Goal: Transaction & Acquisition: Purchase product/service

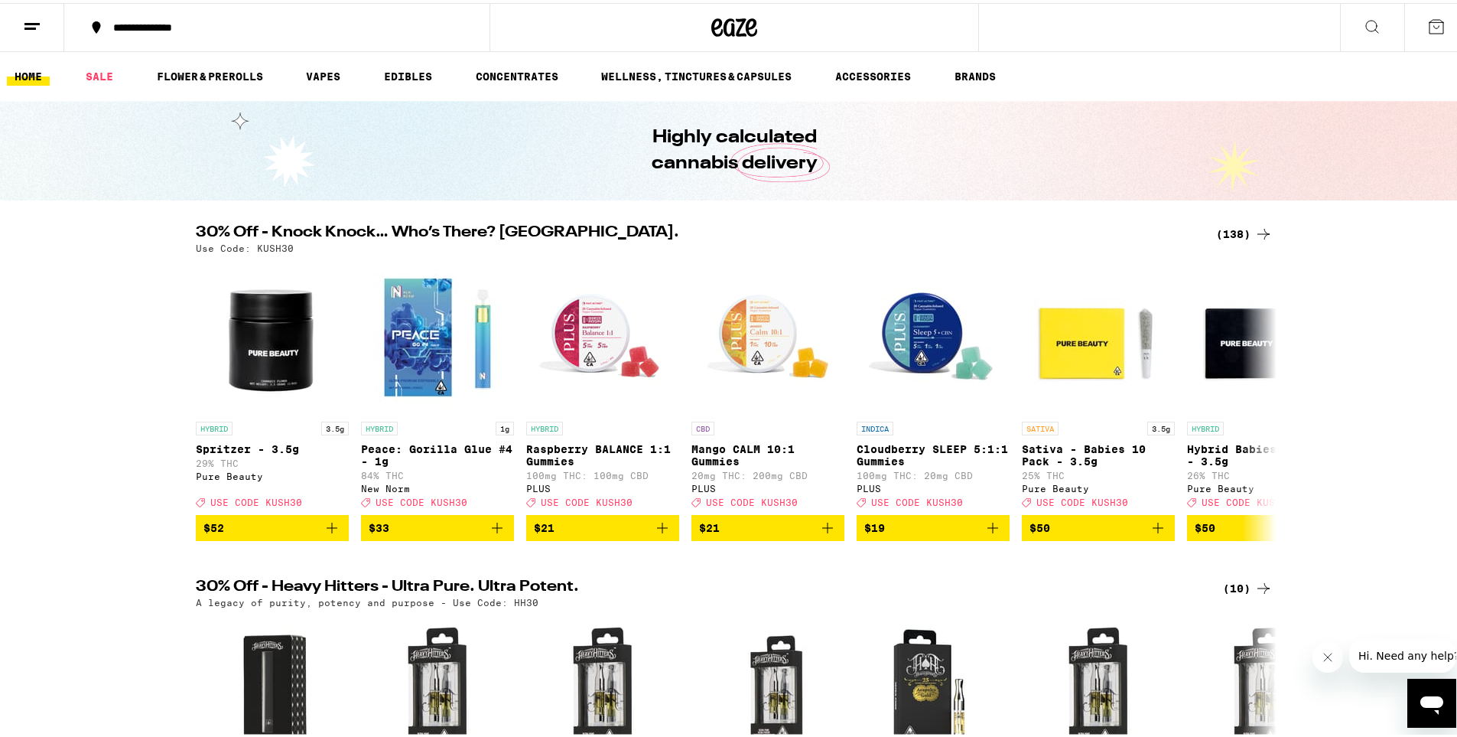
click at [1242, 228] on div "(138)" at bounding box center [1244, 231] width 57 height 18
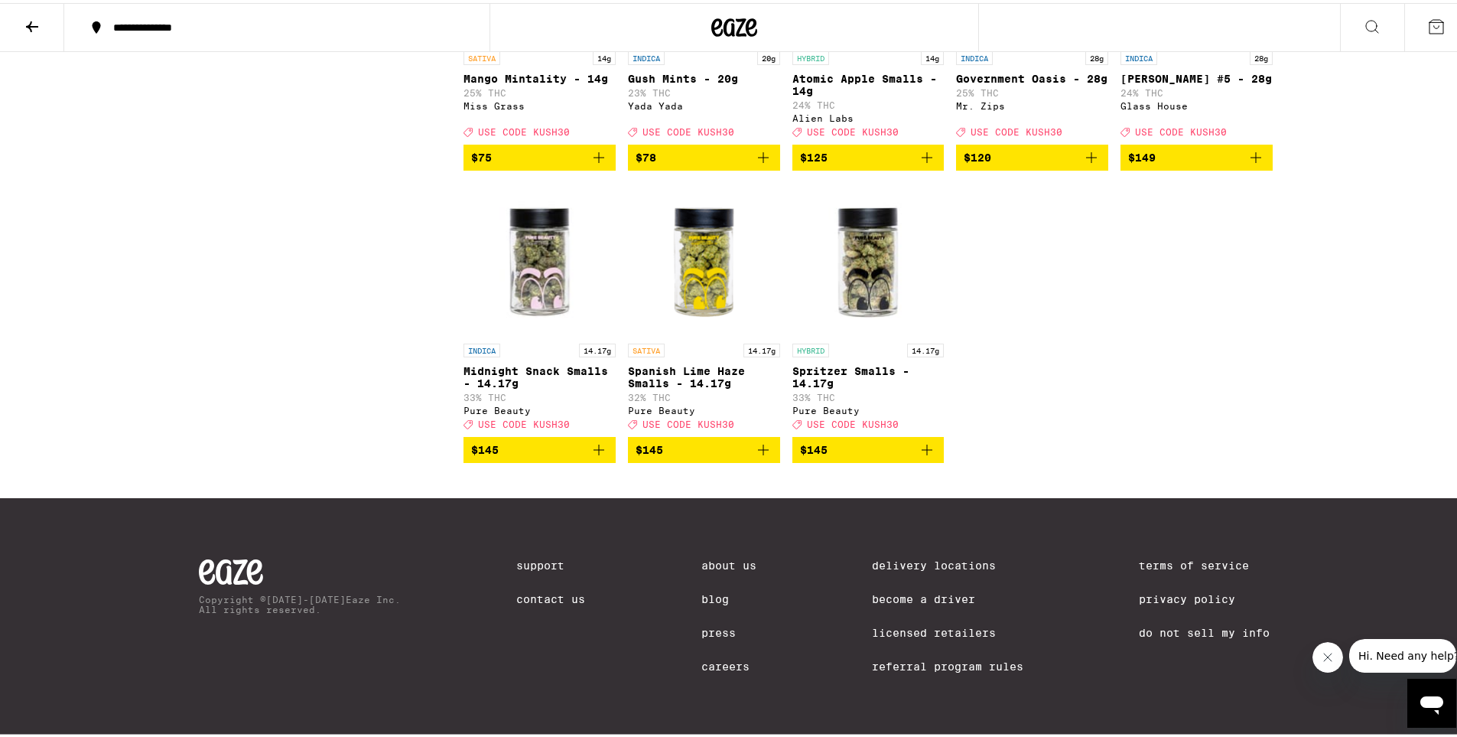
scroll to position [8109, 0]
